Goal: Book appointment/travel/reservation

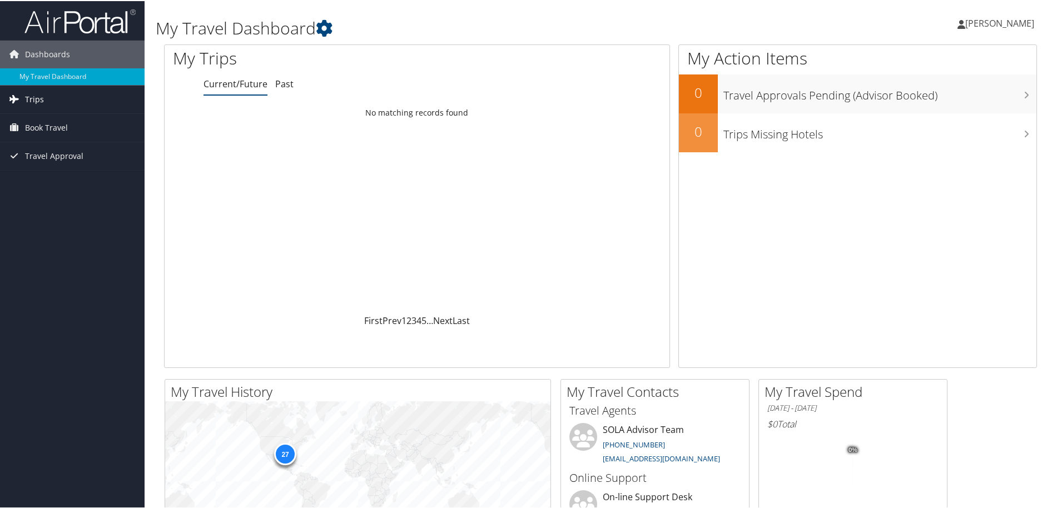
click at [53, 101] on link "Trips" at bounding box center [72, 99] width 145 height 28
click at [59, 81] on link "My Travel Dashboard" at bounding box center [72, 75] width 145 height 17
click at [40, 122] on span "Book Travel" at bounding box center [46, 127] width 43 height 28
click at [53, 168] on link "Book/Manage Online Trips" at bounding box center [72, 165] width 145 height 17
